Goal: Information Seeking & Learning: Learn about a topic

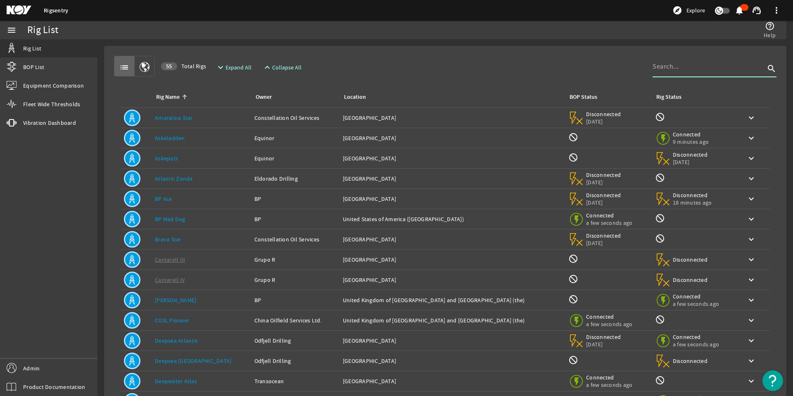
click at [725, 69] on input at bounding box center [708, 67] width 112 height 10
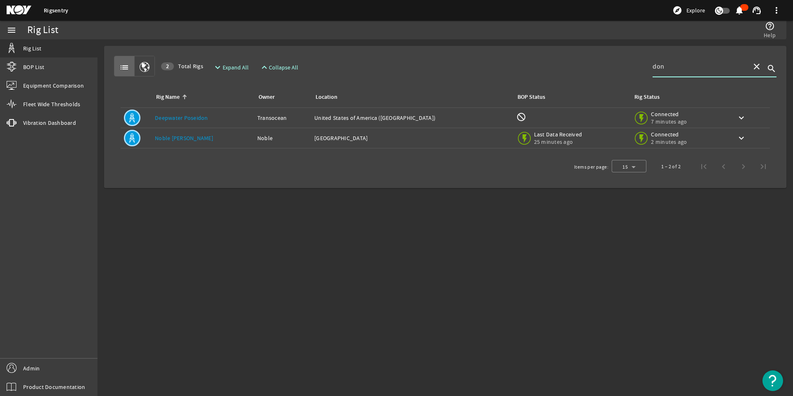
type input "don"
click at [194, 116] on link "Deepwater Poseidon" at bounding box center [181, 117] width 53 height 7
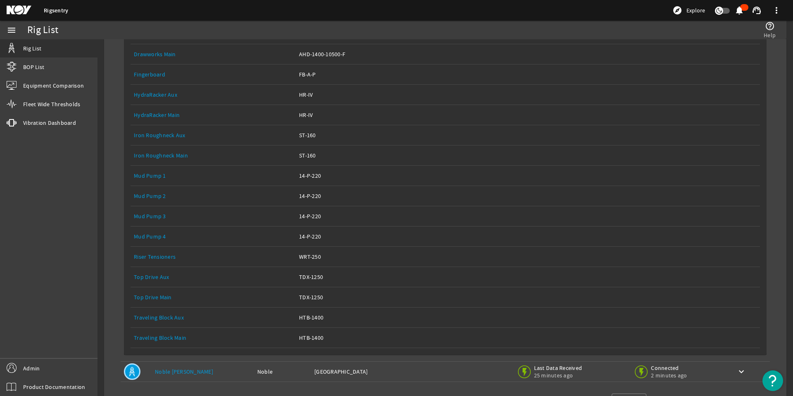
scroll to position [186, 0]
click at [158, 296] on link "Top Drive Main" at bounding box center [153, 294] width 38 height 7
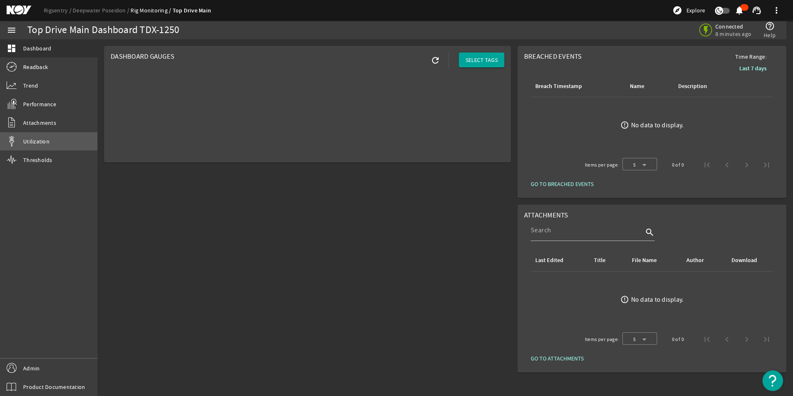
click at [41, 141] on span "Utilization" at bounding box center [36, 141] width 26 height 8
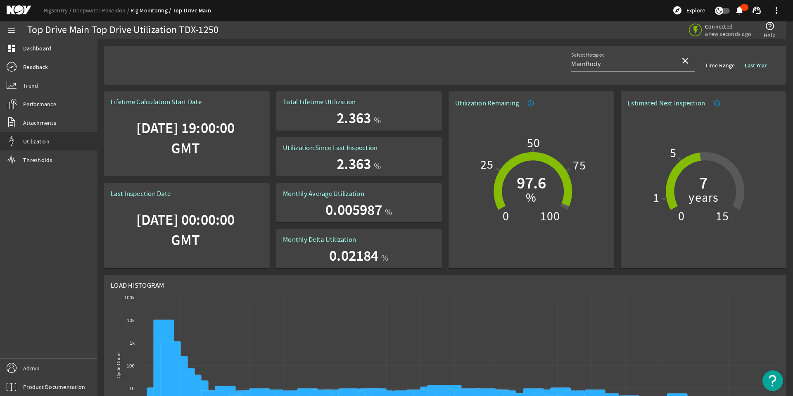
click at [530, 105] on mat-icon "info_outline" at bounding box center [530, 103] width 7 height 7
click at [479, 128] on div at bounding box center [396, 198] width 793 height 396
